Goal: Information Seeking & Learning: Learn about a topic

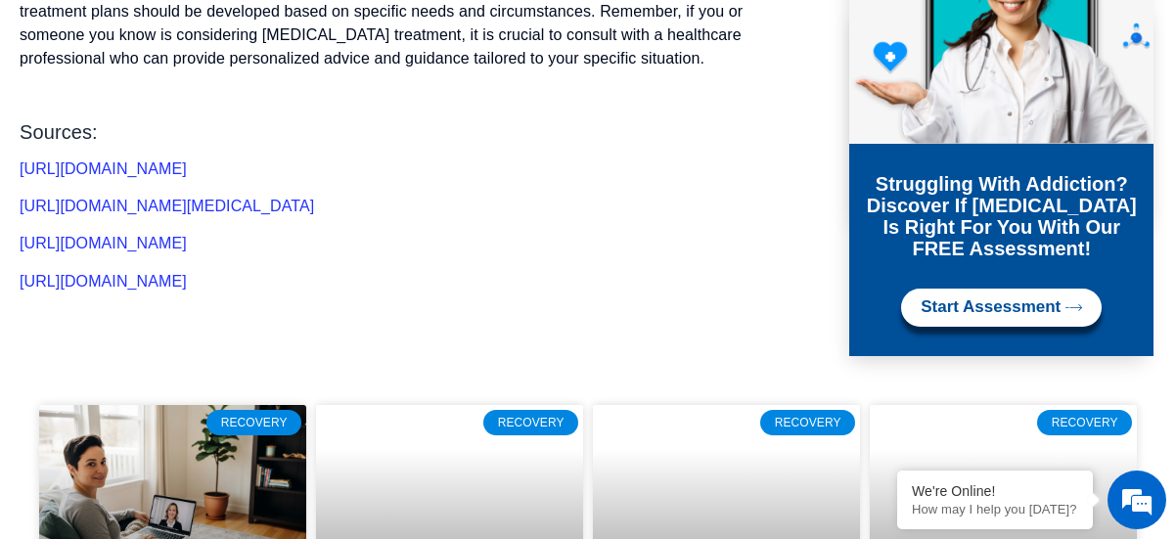
scroll to position [8967, 0]
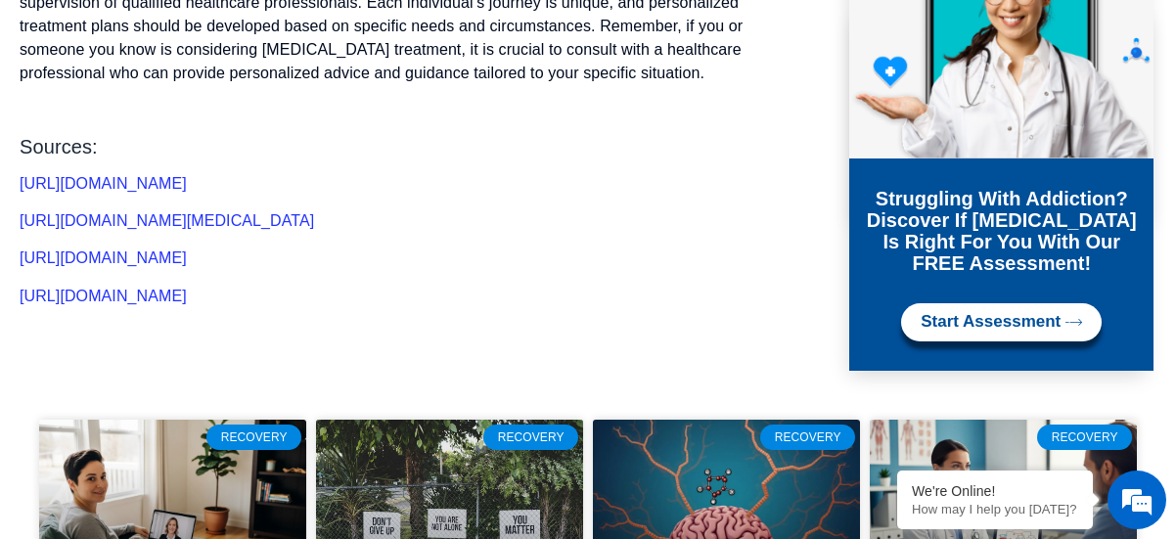
click at [187, 249] on span "https://www.medicalnewstoday.com/articles/325827#side-effects" at bounding box center [103, 257] width 167 height 17
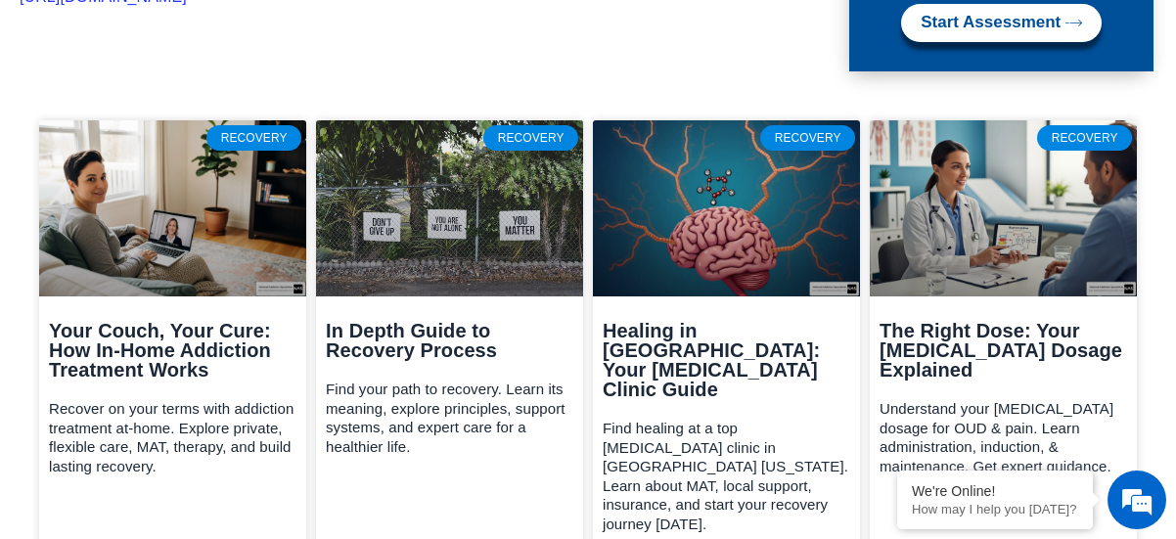
scroll to position [9305, 0]
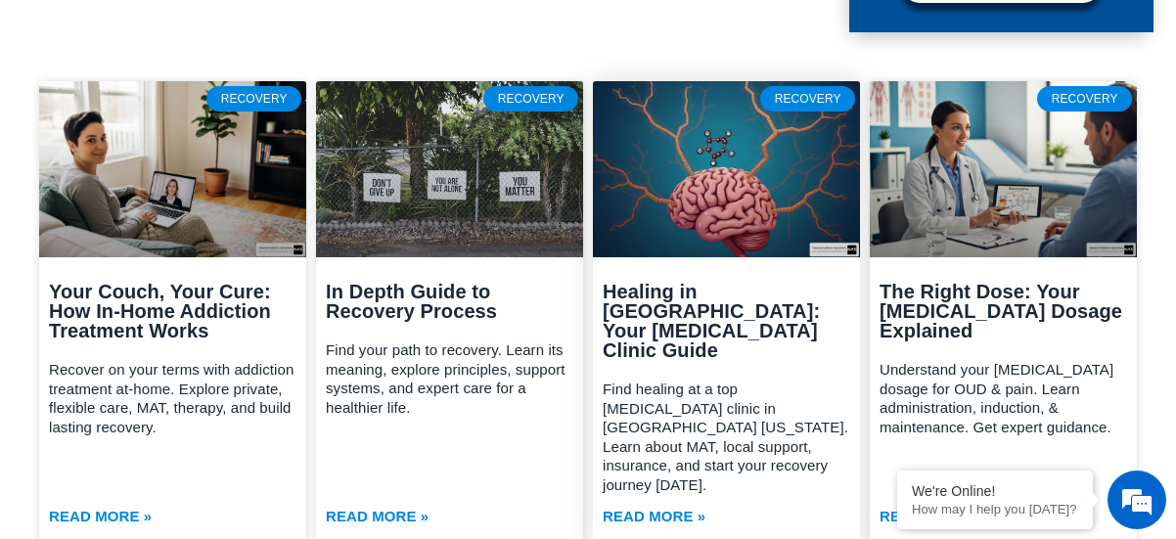
click at [673, 504] on link "Read More »" at bounding box center [654, 516] width 103 height 24
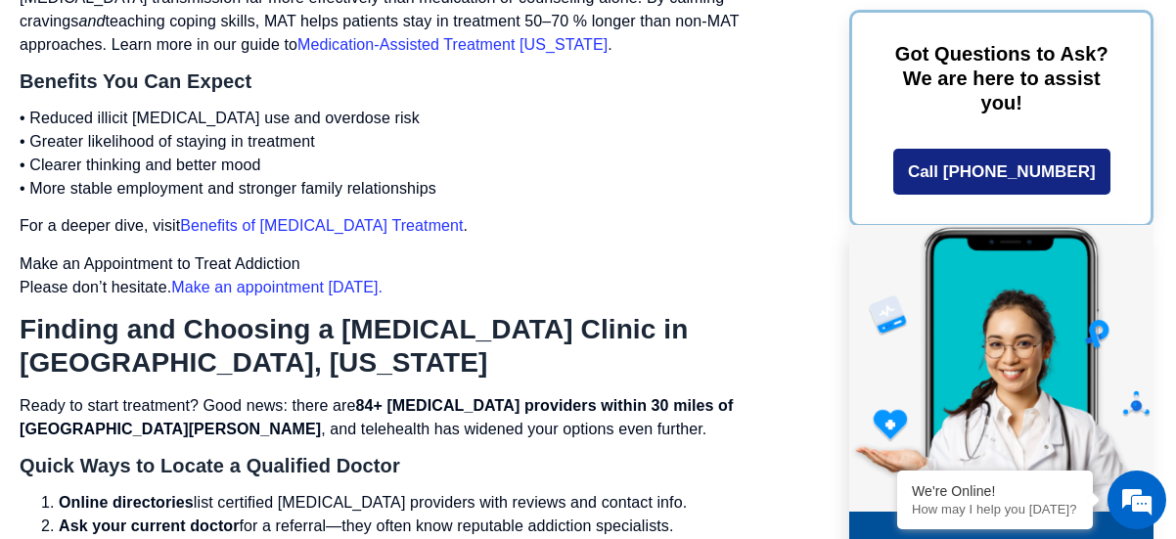
scroll to position [2123, 0]
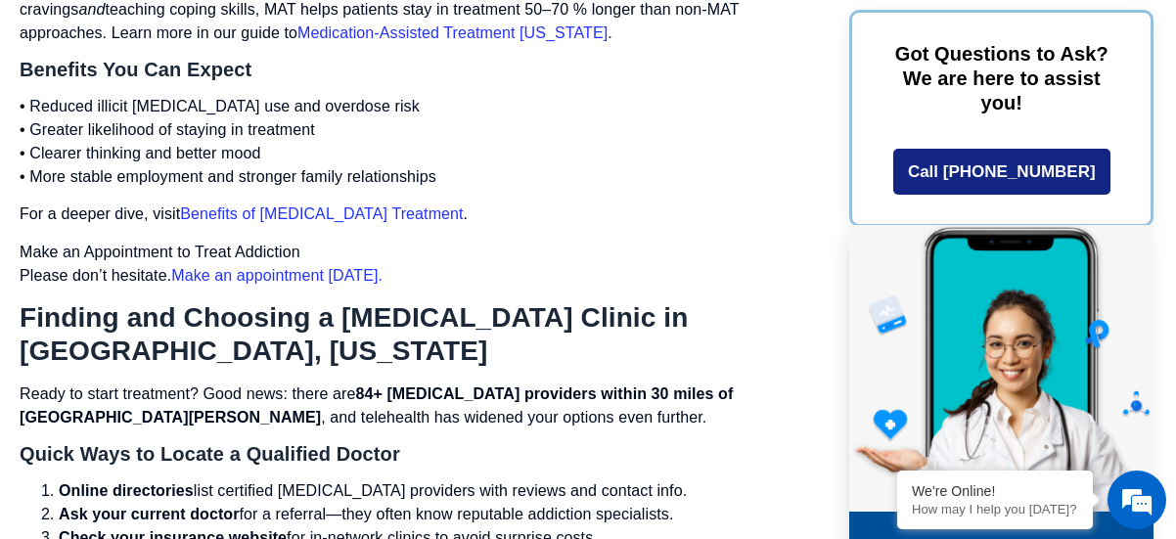
click at [353, 205] on link "Benefits of Suboxone Treatment" at bounding box center [321, 213] width 283 height 17
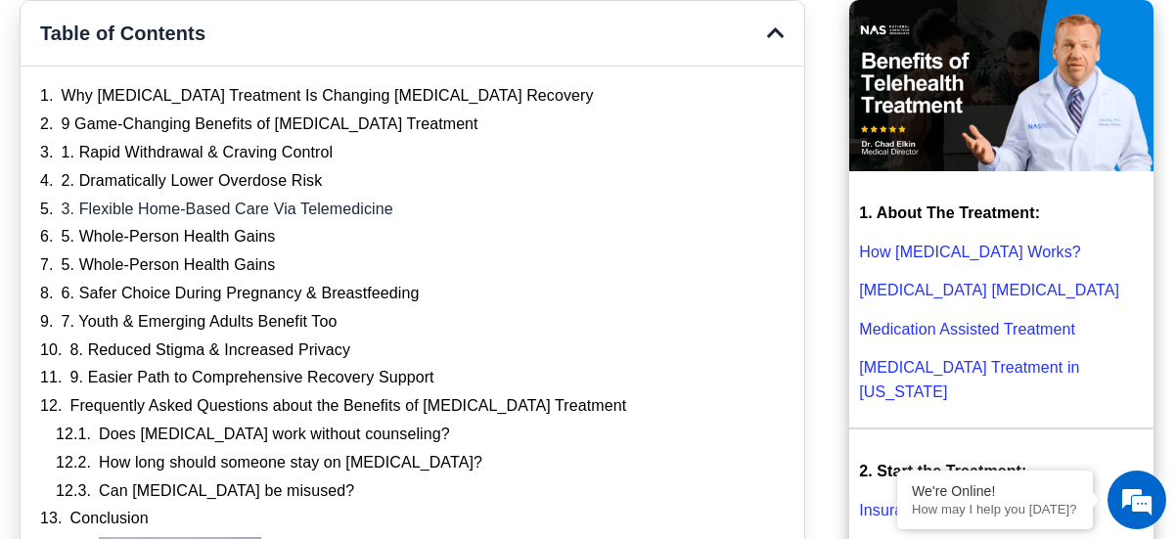
click at [986, 367] on link "Suboxone Treatment in Tennessee" at bounding box center [969, 379] width 220 height 41
